Goal: Task Accomplishment & Management: Manage account settings

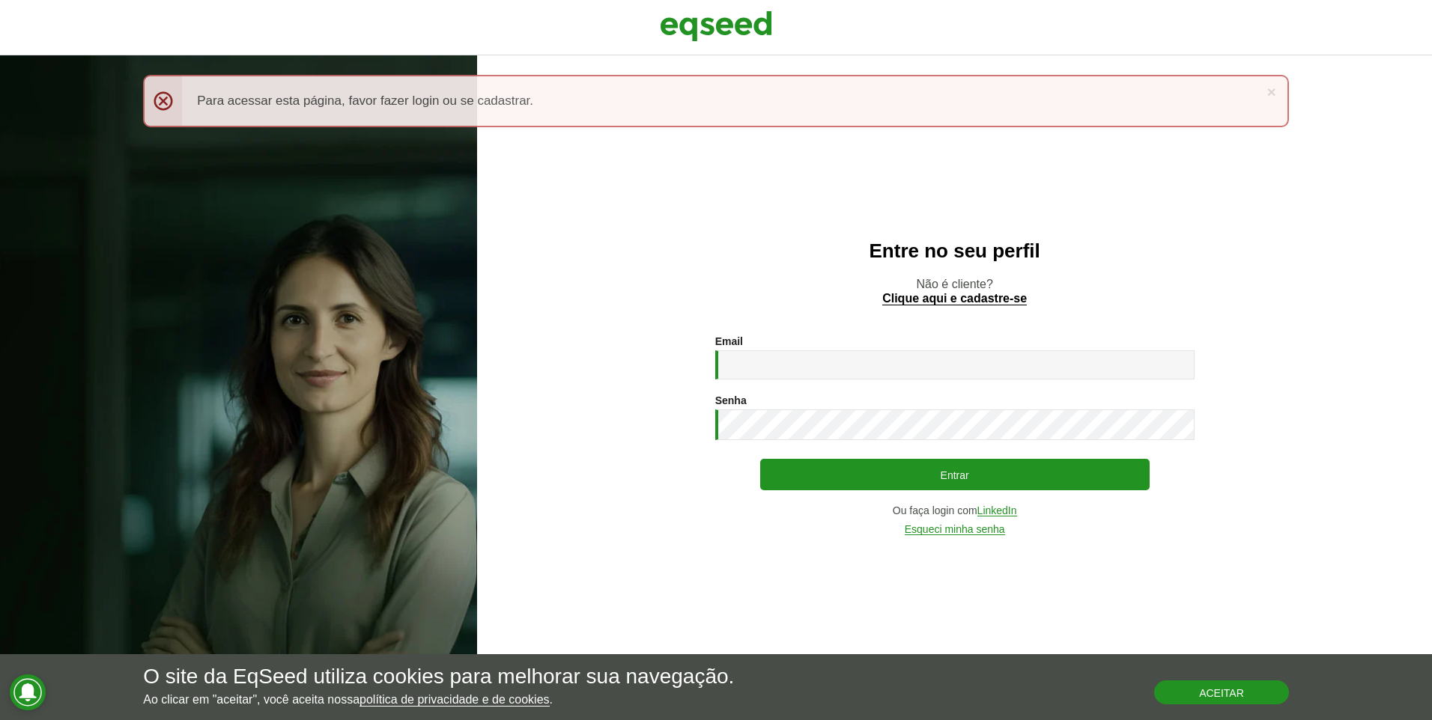
click at [1190, 699] on button "Aceitar" at bounding box center [1221, 693] width 135 height 24
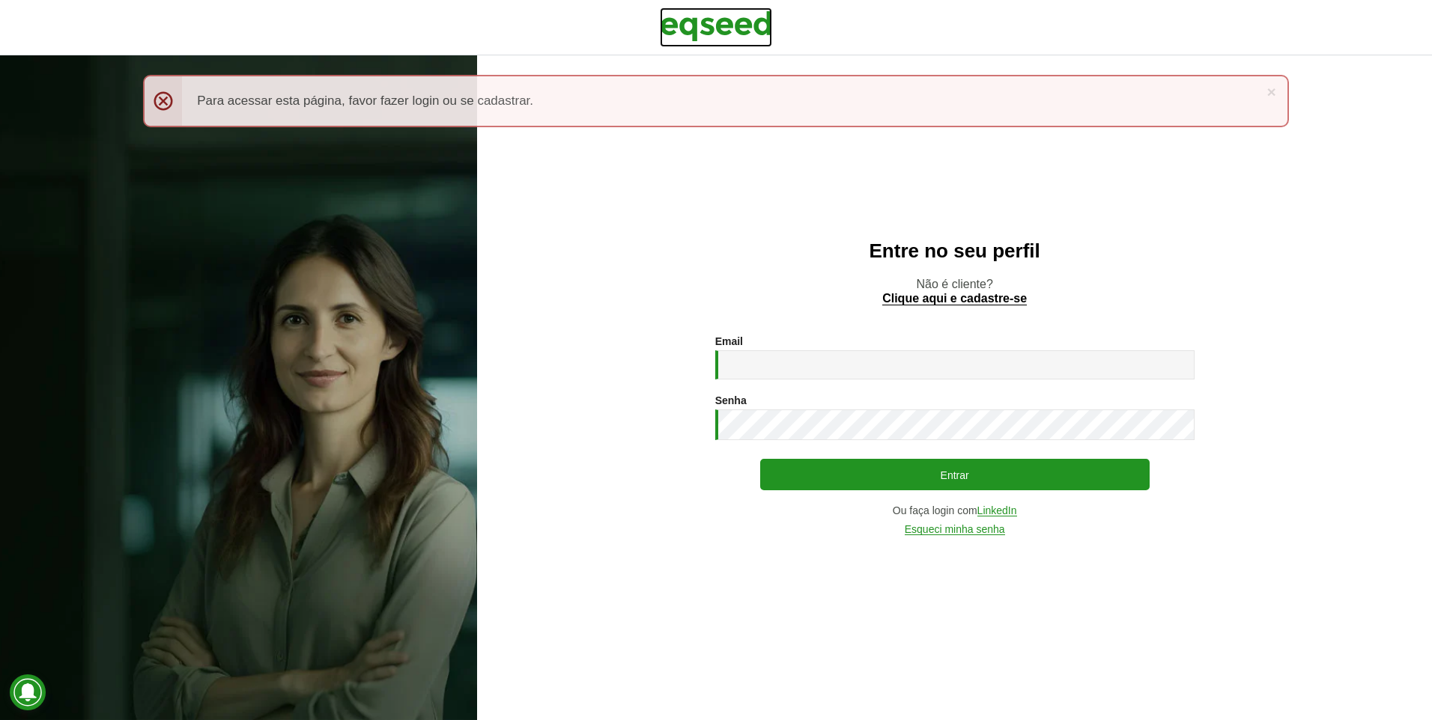
click at [683, 25] on img at bounding box center [716, 25] width 112 height 37
click at [754, 368] on input "Email *" at bounding box center [954, 364] width 479 height 29
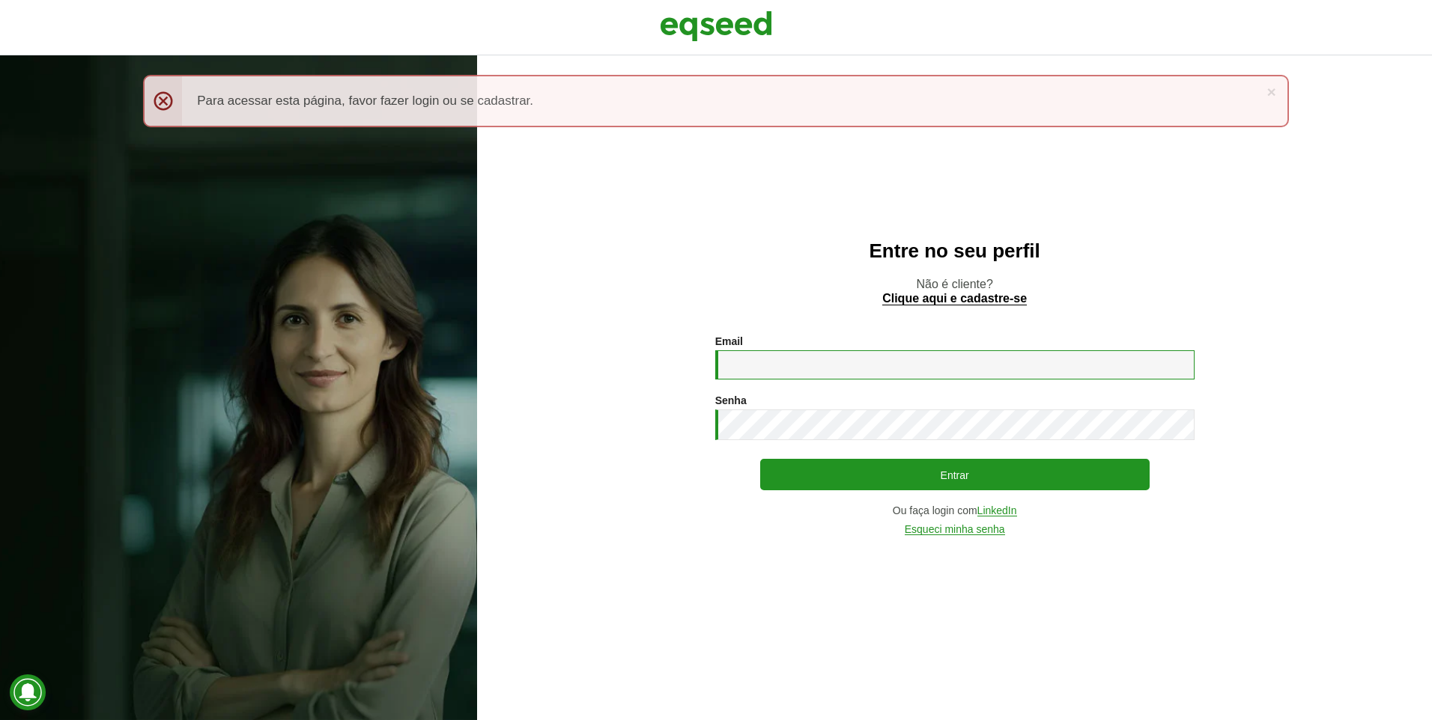
click at [753, 365] on input "Email *" at bounding box center [954, 364] width 479 height 29
type input "**********"
click at [760, 459] on button "Entrar" at bounding box center [954, 474] width 389 height 31
